Goal: Navigation & Orientation: Understand site structure

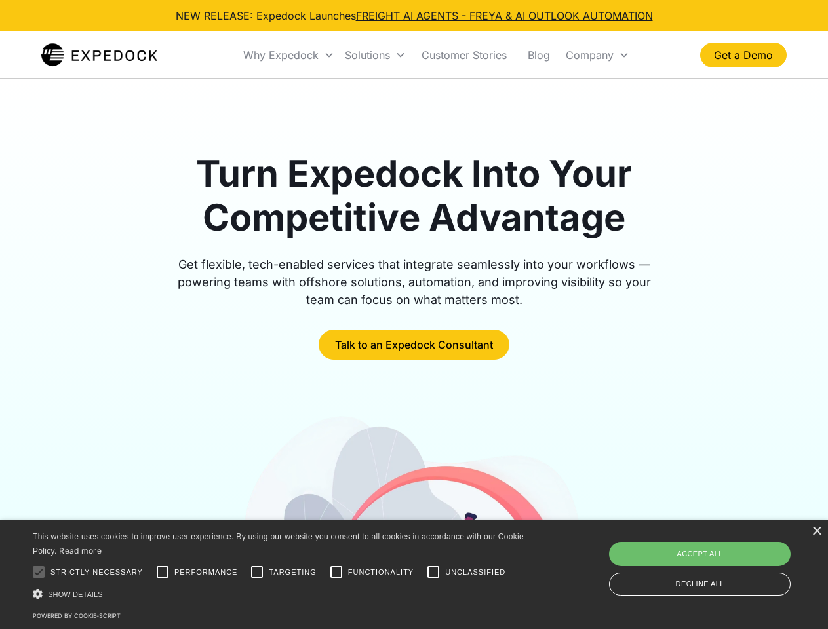
click at [289, 55] on div "Why Expedock" at bounding box center [280, 55] width 75 height 13
click at [375, 55] on div "Solutions" at bounding box center [367, 55] width 45 height 13
click at [597, 55] on div "Company" at bounding box center [590, 55] width 48 height 13
click at [39, 572] on div at bounding box center [39, 572] width 26 height 26
click at [163, 572] on input "Performance" at bounding box center [162, 572] width 26 height 26
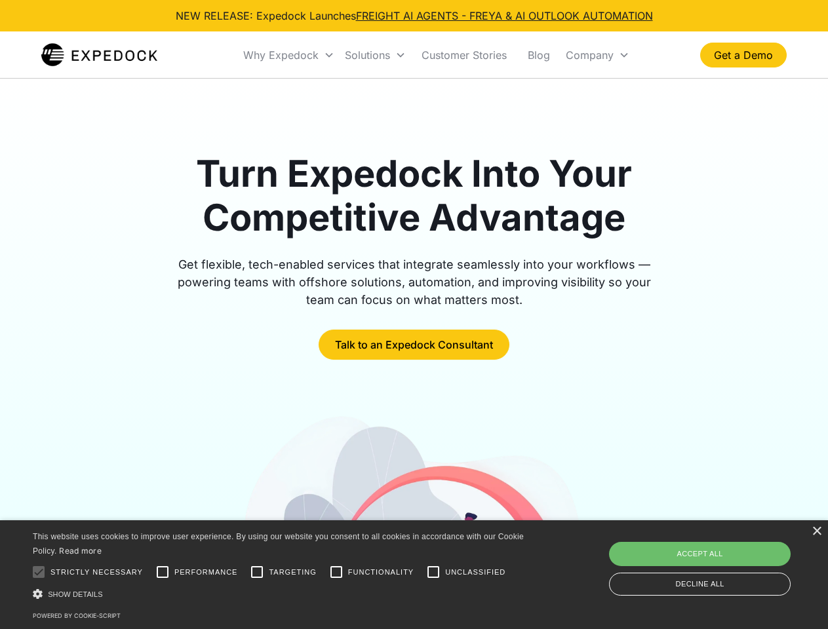
checkbox input "true"
click at [257, 572] on input "Targeting" at bounding box center [257, 572] width 26 height 26
checkbox input "true"
click at [336, 572] on input "Functionality" at bounding box center [336, 572] width 26 height 26
checkbox input "true"
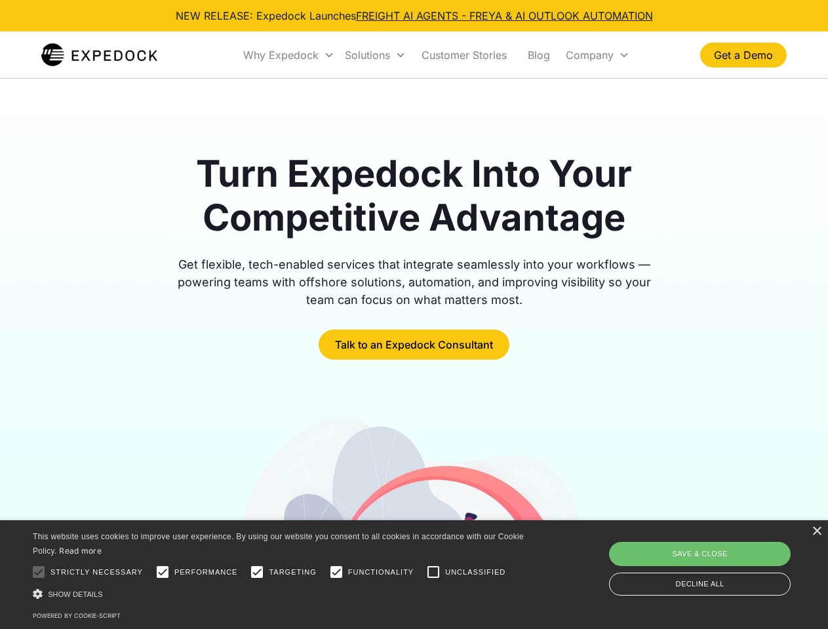
click at [433, 572] on input "Unclassified" at bounding box center [433, 572] width 26 height 26
checkbox input "true"
click at [281, 594] on div "Show details Hide details" at bounding box center [281, 595] width 496 height 14
